Goal: Task Accomplishment & Management: Use online tool/utility

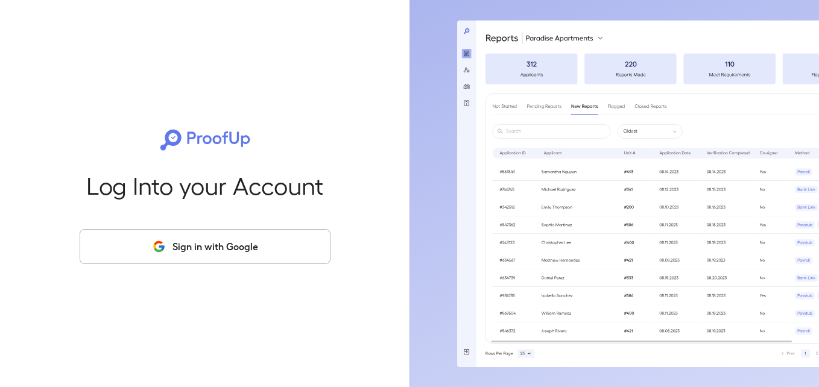
drag, startPoint x: 0, startPoint y: 0, endPoint x: 327, endPoint y: 46, distance: 330.7
drag, startPoint x: 327, startPoint y: 46, endPoint x: 225, endPoint y: 250, distance: 228.2
click at [225, 250] on button "Sign in with Google" at bounding box center [205, 246] width 251 height 35
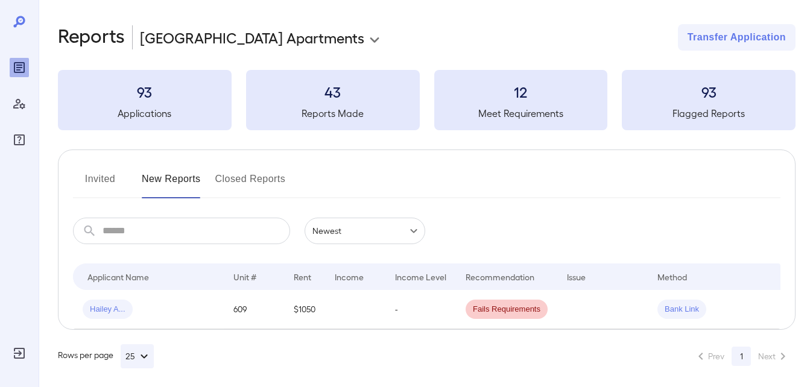
scroll to position [0, 26]
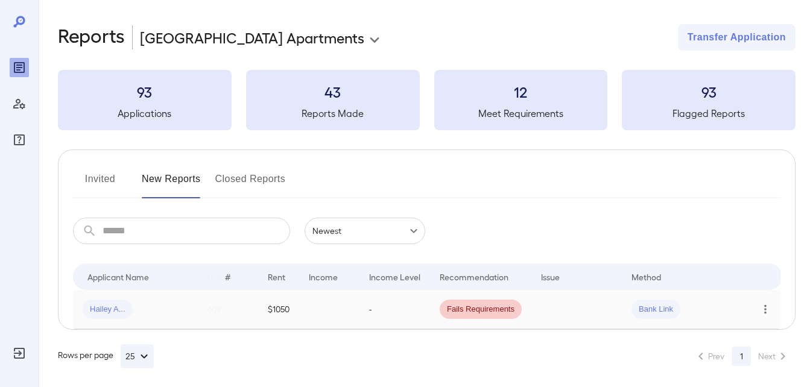
click at [763, 305] on icon "Row Actions" at bounding box center [765, 309] width 13 height 14
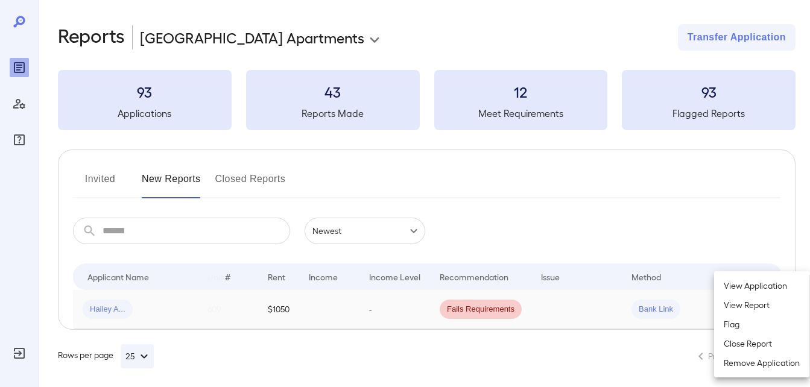
click at [758, 341] on li "Close Report" at bounding box center [761, 343] width 95 height 19
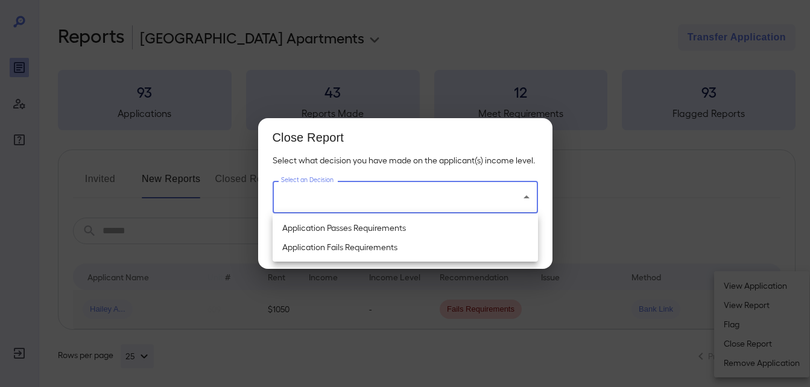
click at [475, 202] on body "**********" at bounding box center [405, 193] width 810 height 387
click at [371, 230] on li "Application Passes Requirements" at bounding box center [405, 227] width 265 height 19
type input "**********"
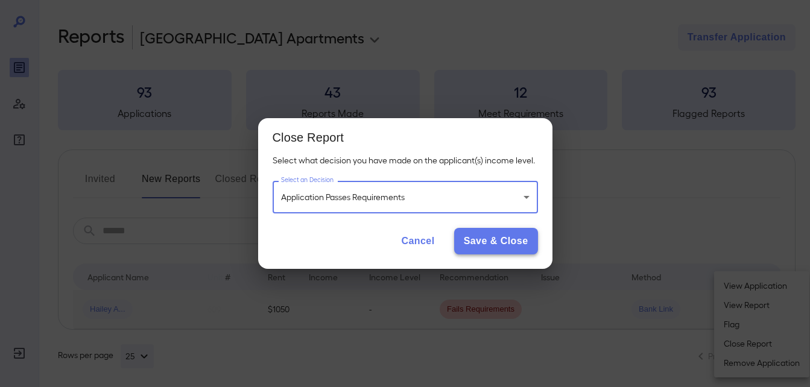
click at [500, 240] on button "Save & Close" at bounding box center [496, 241] width 84 height 27
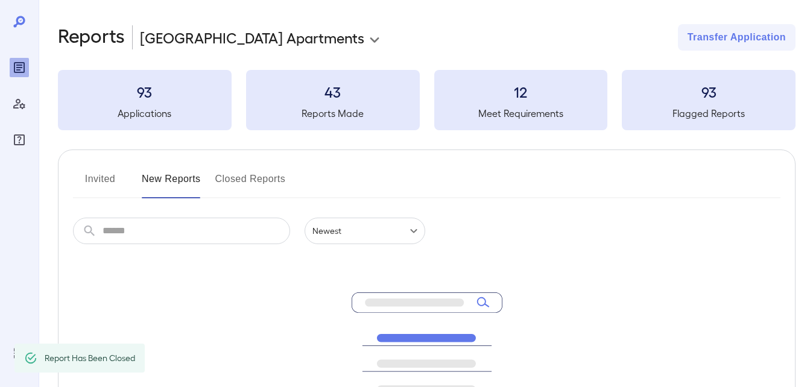
click at [90, 179] on button "Invited" at bounding box center [100, 183] width 54 height 29
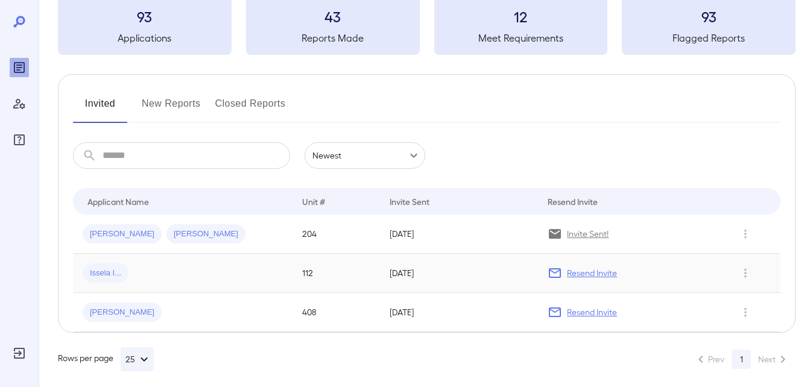
scroll to position [84, 0]
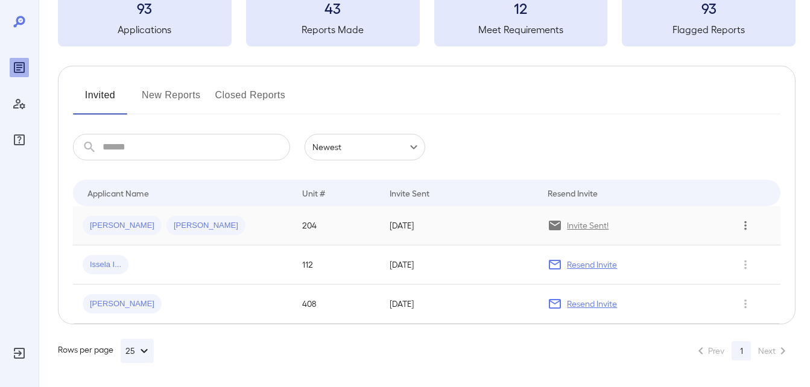
click at [747, 227] on icon "Row Actions" at bounding box center [745, 225] width 13 height 14
click at [742, 224] on div at bounding box center [405, 193] width 810 height 387
click at [748, 229] on icon "Row Actions" at bounding box center [745, 225] width 13 height 14
click at [760, 258] on li "View Application" at bounding box center [761, 249] width 95 height 19
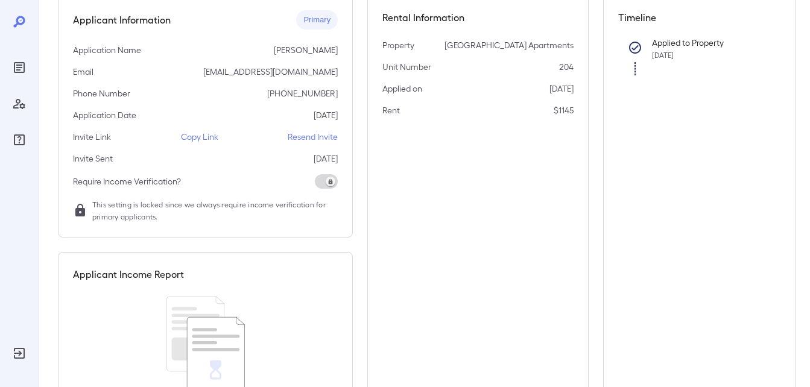
scroll to position [181, 0]
